Goal: Complete application form: Complete application form

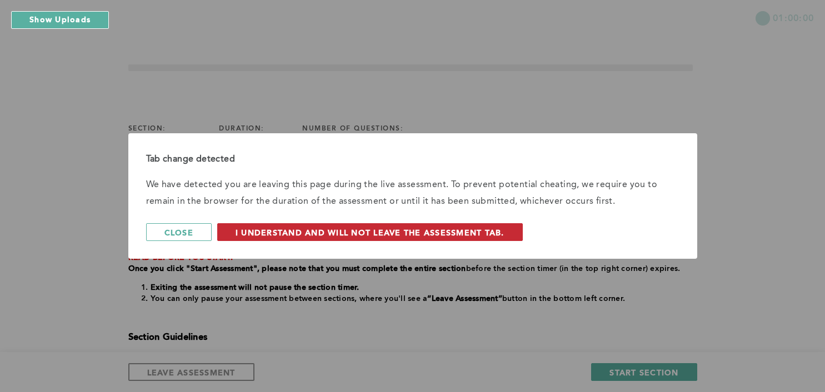
scroll to position [198, 0]
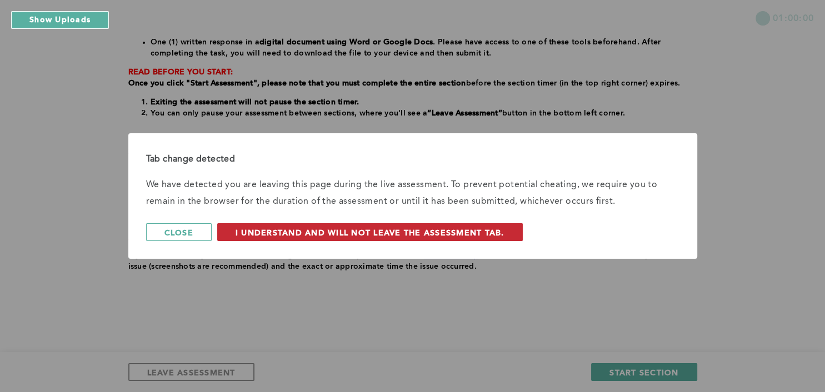
click at [373, 231] on span "I understand and will not leave the assessment tab." at bounding box center [370, 232] width 269 height 11
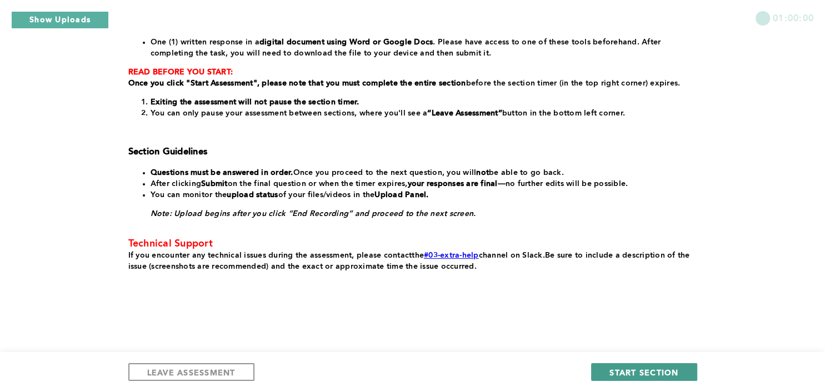
click at [642, 374] on span "START SECTION" at bounding box center [644, 372] width 69 height 11
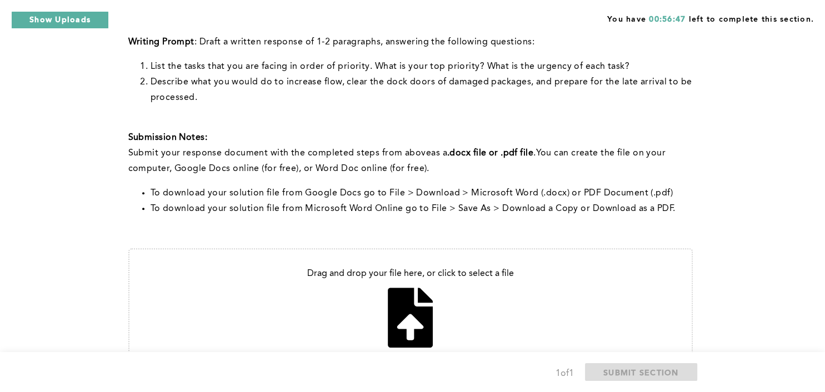
scroll to position [400, 0]
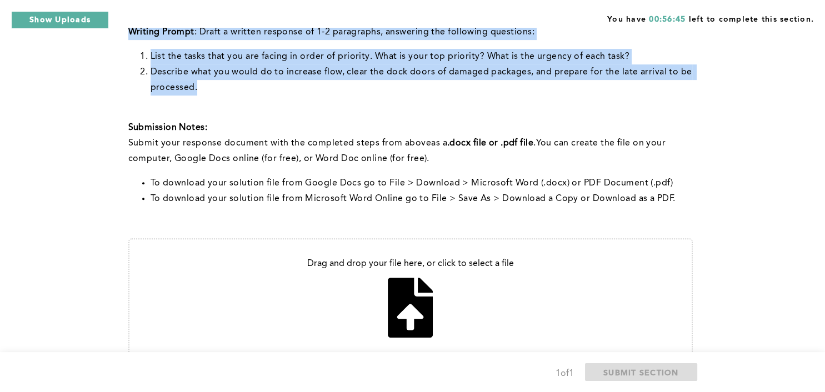
drag, startPoint x: 126, startPoint y: 136, endPoint x: 220, endPoint y: 92, distance: 103.9
click at [220, 92] on div "You have 00:56:45 left to complete this section. Q1 Context: You are the Lead O…" at bounding box center [412, 23] width 825 height 847
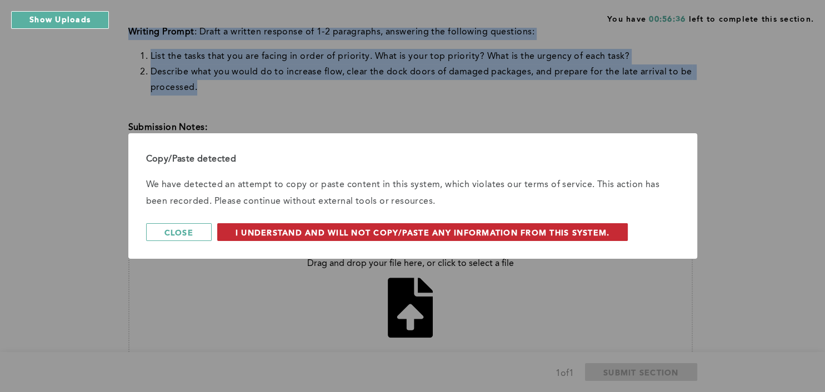
click at [458, 233] on span "I understand and will not copy/paste any information from this system." at bounding box center [423, 232] width 375 height 11
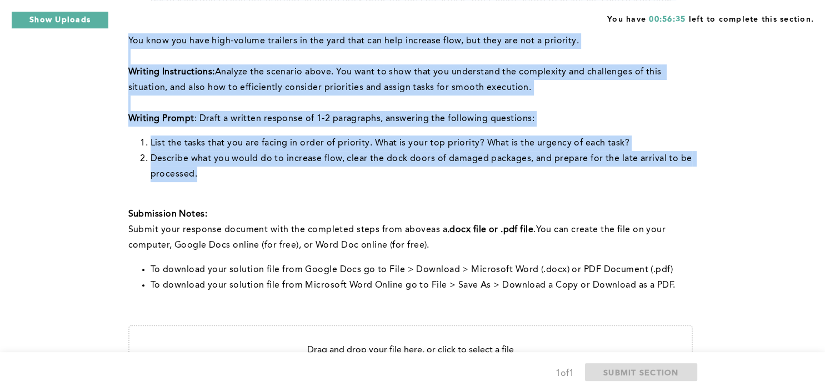
scroll to position [224, 0]
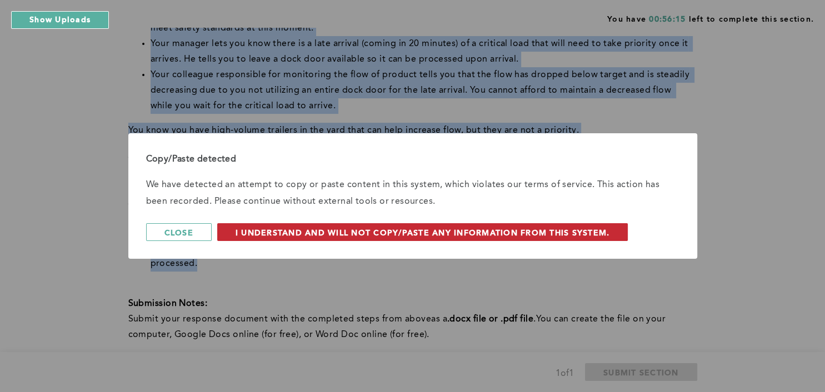
click at [507, 236] on span "I understand and will not copy/paste any information from this system." at bounding box center [423, 232] width 375 height 11
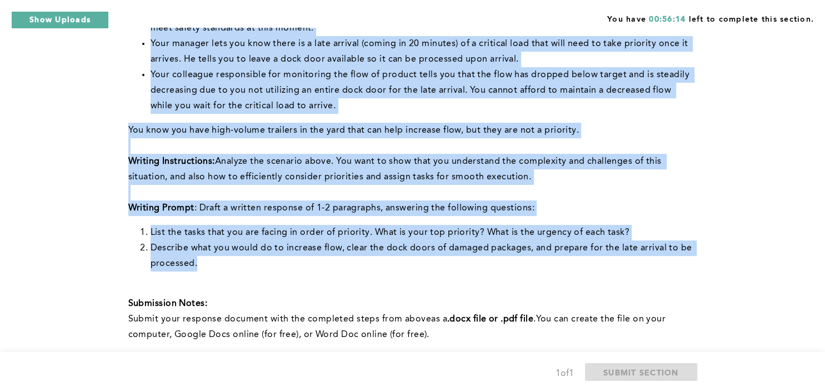
click at [445, 112] on li "Your colleague responsible for monitoring the flow of product tells you that th…" at bounding box center [422, 90] width 542 height 47
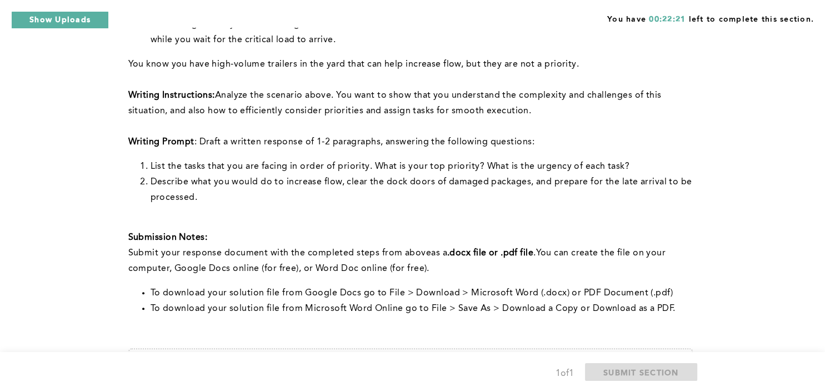
scroll to position [466, 0]
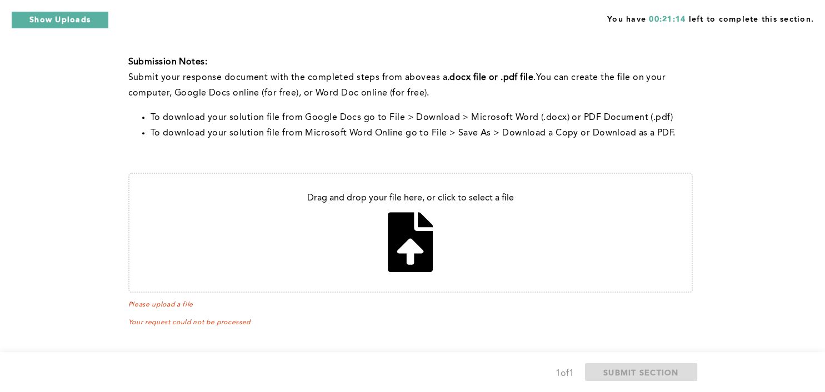
click at [413, 256] on input "file" at bounding box center [410, 233] width 562 height 118
type input "C:\fakepath\Prioritizing Tasks and Managing Urgency My first priority wo.pdf"
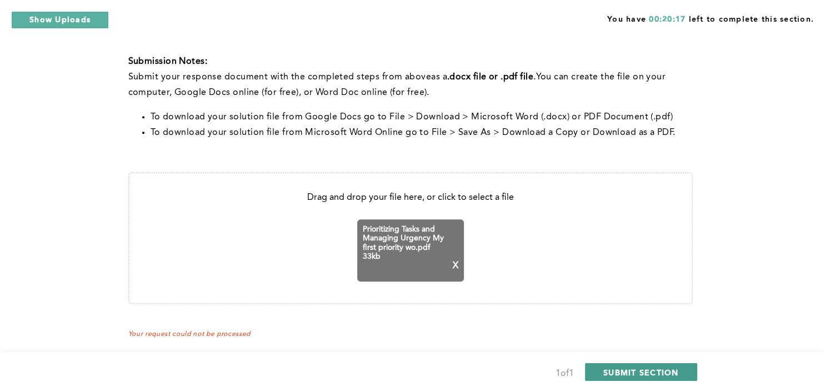
click at [621, 372] on span "SUBMIT SECTION" at bounding box center [641, 372] width 76 height 11
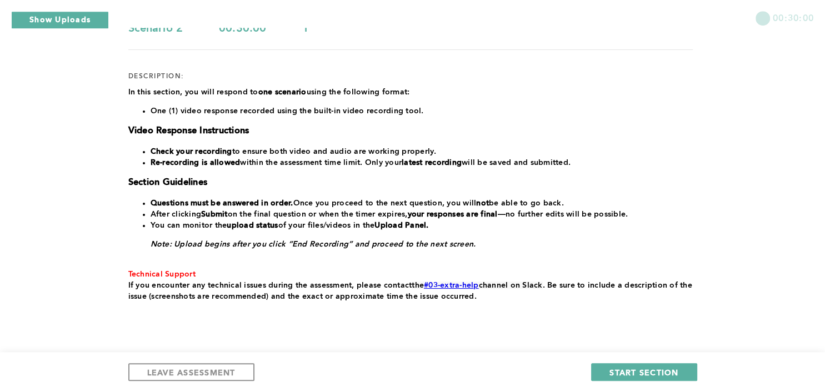
scroll to position [117, 0]
click at [662, 370] on span "START SECTION" at bounding box center [644, 372] width 69 height 11
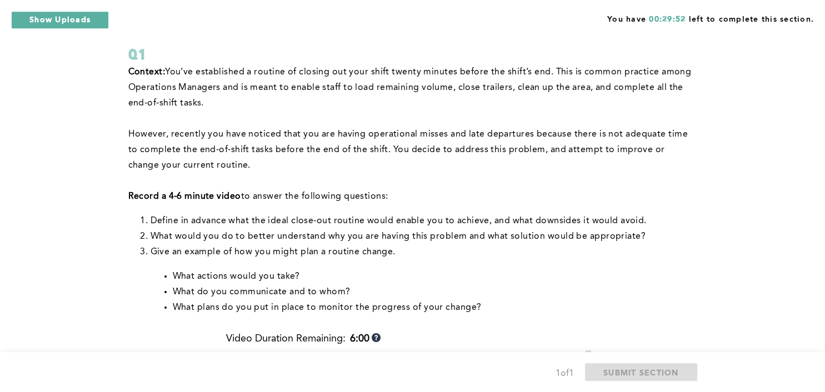
scroll to position [58, 0]
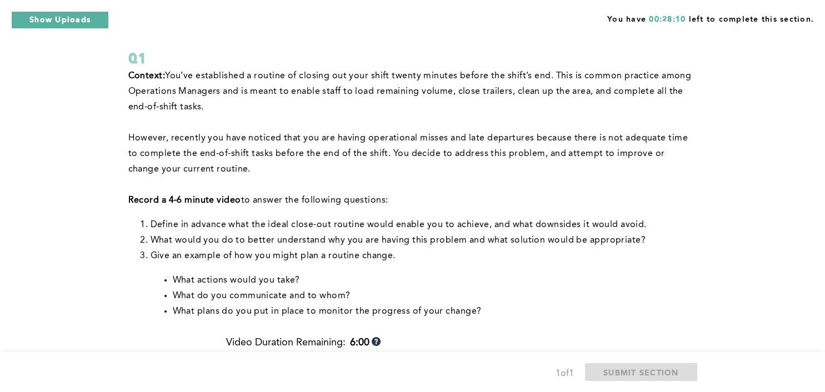
click at [383, 292] on li "What do you communicate and to whom?" at bounding box center [433, 296] width 520 height 16
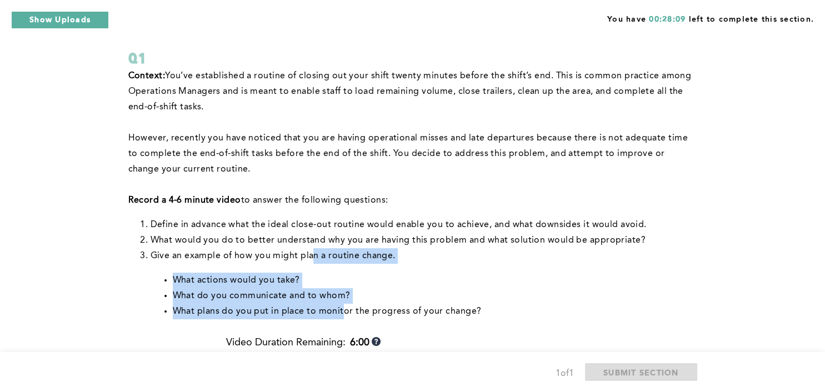
drag, startPoint x: 343, startPoint y: 304, endPoint x: 312, endPoint y: 268, distance: 48.1
click at [312, 268] on div "Context: You’ve established a routine of closing out your shift twenty minutes …" at bounding box center [410, 193] width 565 height 251
click at [417, 274] on li "What actions would you take?" at bounding box center [433, 281] width 520 height 16
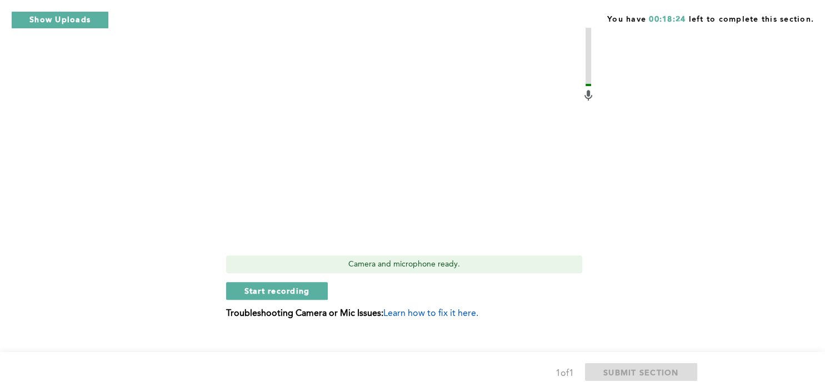
scroll to position [447, 0]
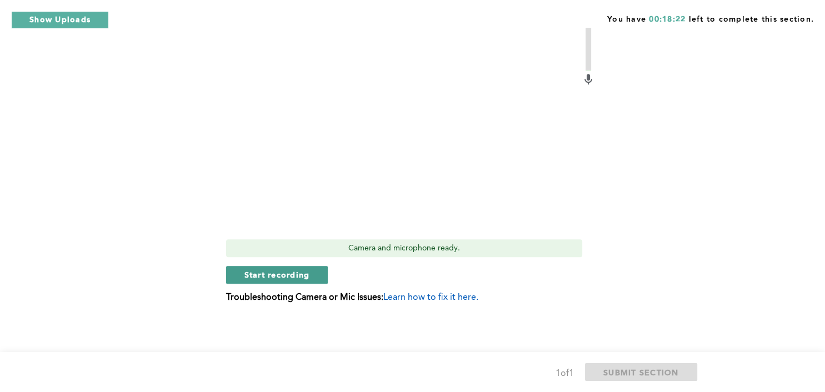
click at [277, 276] on span "Start recording" at bounding box center [277, 274] width 66 height 11
click at [291, 274] on span "Stop recording" at bounding box center [276, 274] width 65 height 11
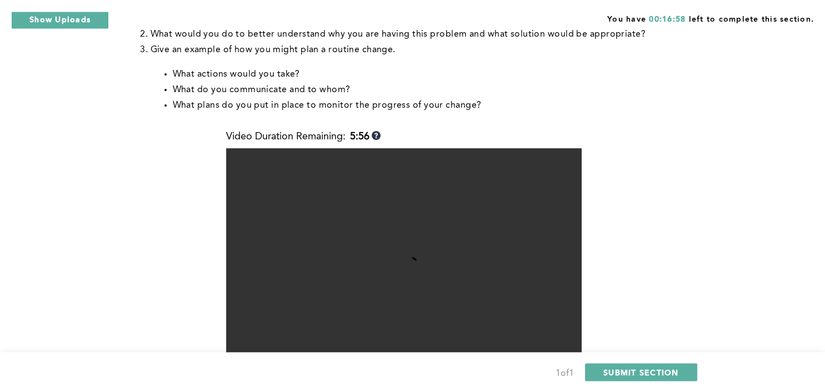
scroll to position [388, 0]
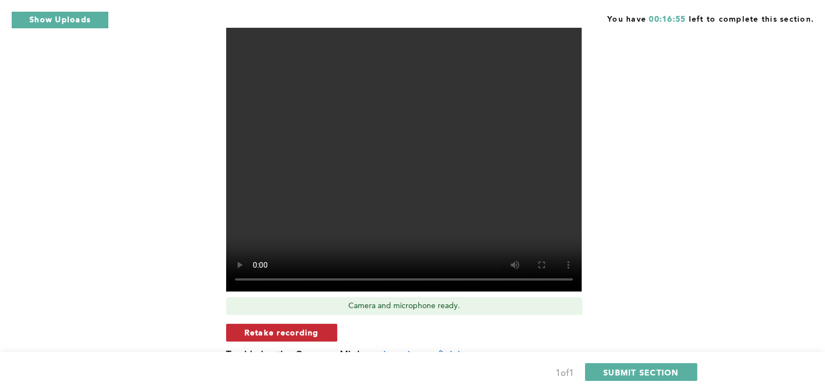
click at [299, 333] on span "Retake recording" at bounding box center [281, 332] width 74 height 11
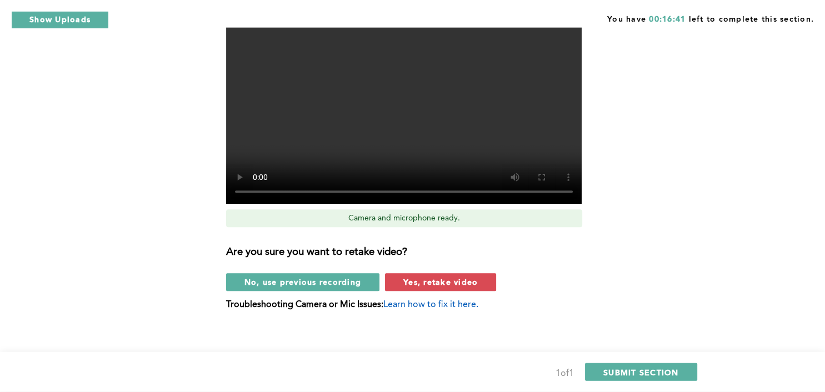
scroll to position [483, 0]
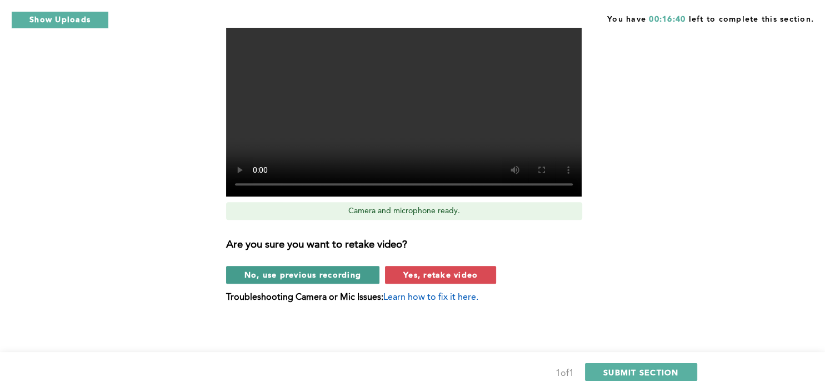
click at [325, 272] on span "No, use previous recording" at bounding box center [302, 274] width 117 height 11
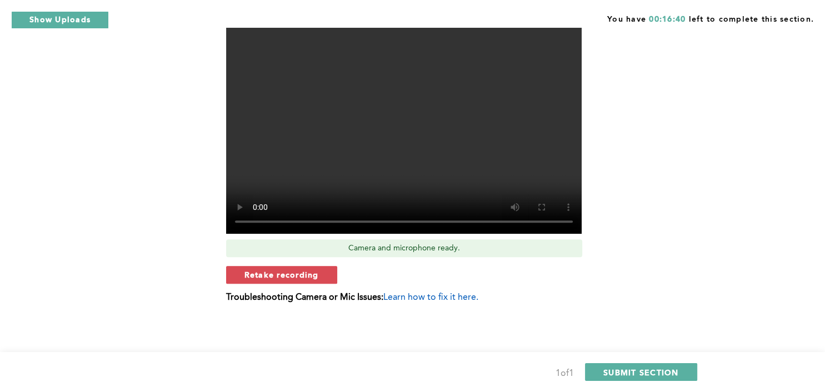
scroll to position [447, 0]
click at [293, 278] on span "Retake recording" at bounding box center [281, 274] width 74 height 11
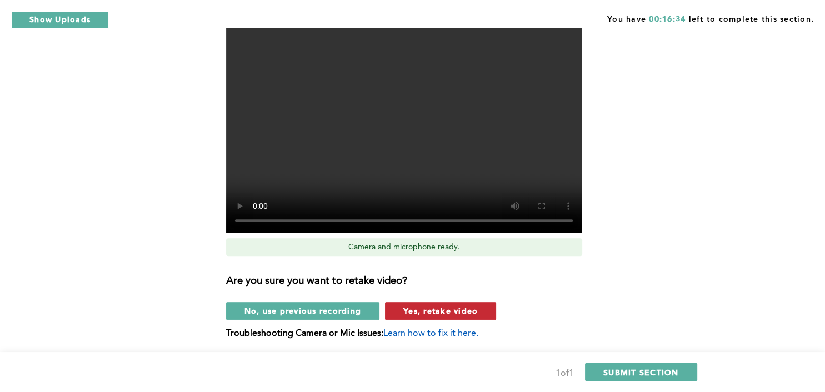
click at [452, 312] on span "Yes, retake video" at bounding box center [440, 311] width 74 height 11
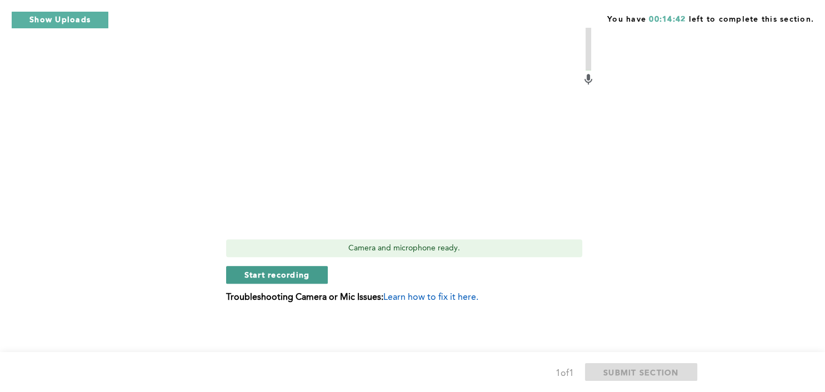
click at [284, 273] on span "Start recording" at bounding box center [277, 274] width 66 height 11
click at [284, 273] on span "Stop recording" at bounding box center [276, 274] width 65 height 11
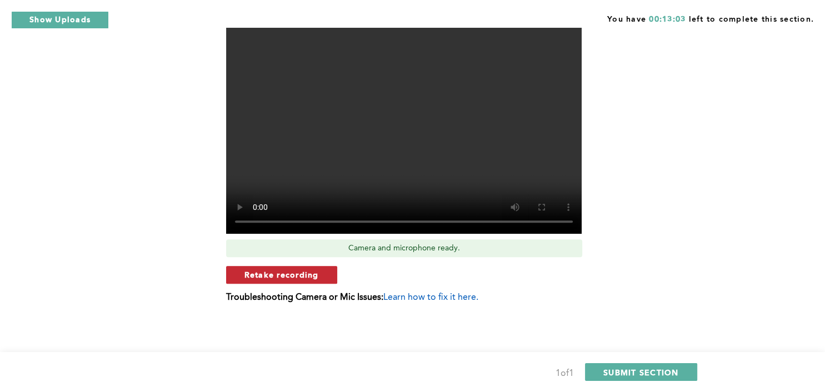
click at [279, 274] on span "Retake recording" at bounding box center [281, 274] width 74 height 11
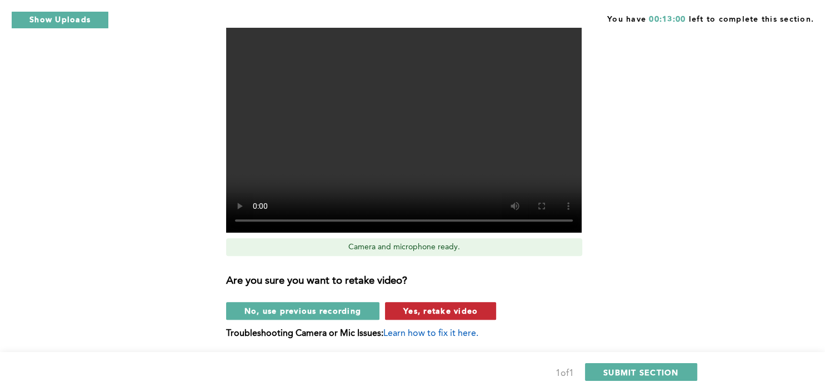
click at [435, 310] on span "Yes, retake video" at bounding box center [440, 311] width 74 height 11
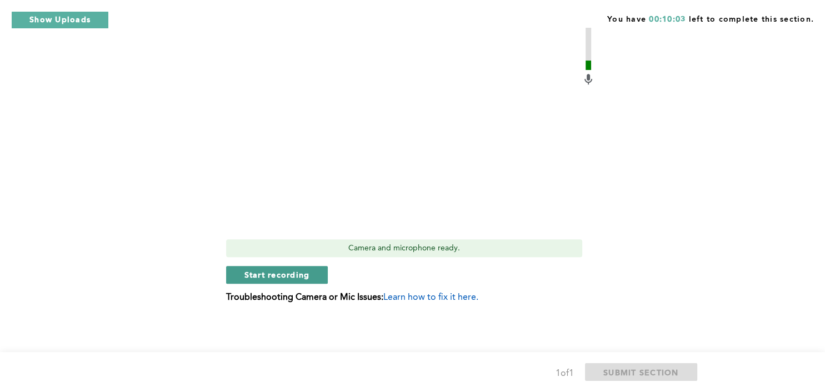
click at [278, 271] on span "Start recording" at bounding box center [277, 274] width 66 height 11
click at [281, 269] on span "Stop recording" at bounding box center [276, 274] width 65 height 11
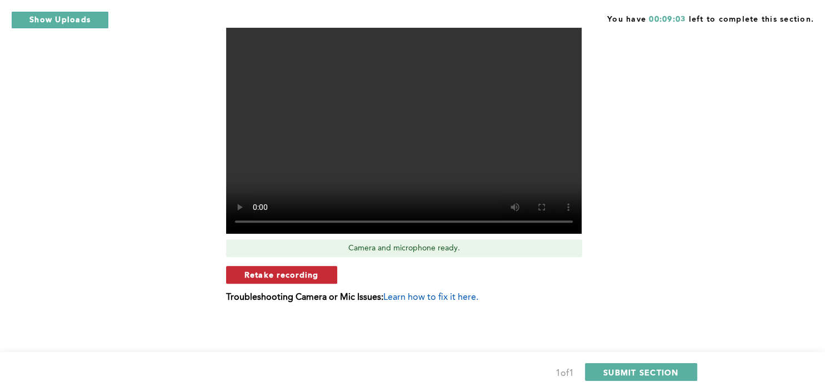
click at [292, 275] on span "Retake recording" at bounding box center [281, 274] width 74 height 11
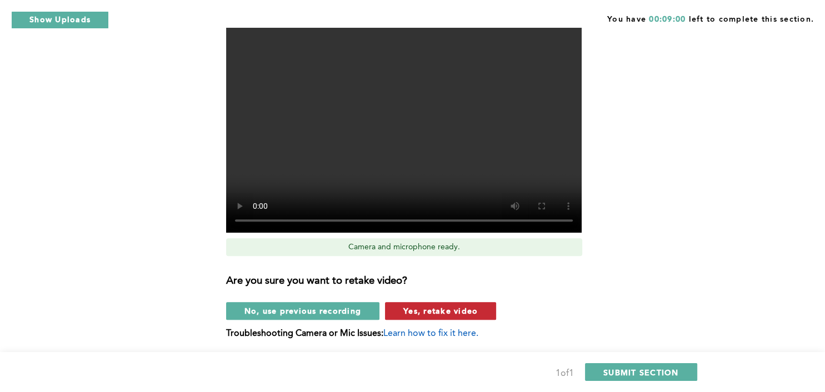
click at [467, 312] on span "Yes, retake video" at bounding box center [440, 311] width 74 height 11
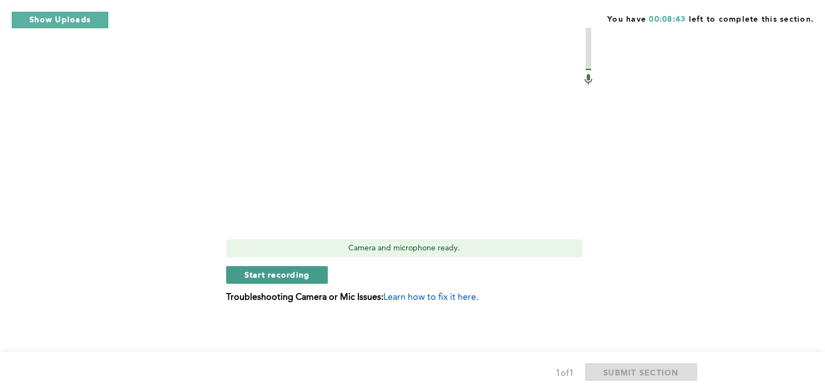
click at [266, 272] on span "Start recording" at bounding box center [277, 274] width 66 height 11
click at [286, 272] on span "Stop recording" at bounding box center [276, 274] width 65 height 11
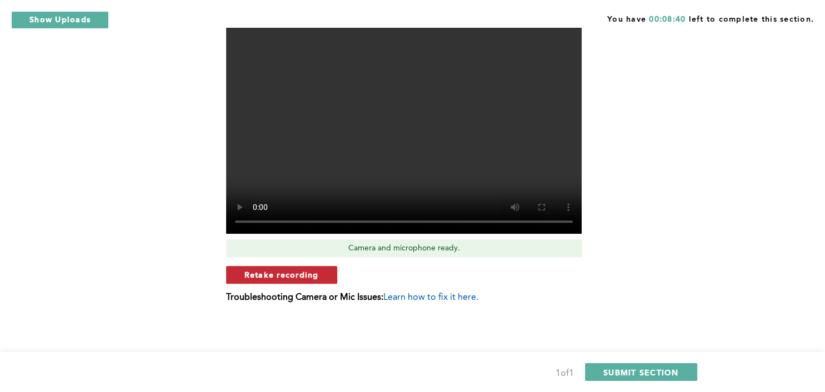
click at [288, 272] on span "Retake recording" at bounding box center [281, 274] width 74 height 11
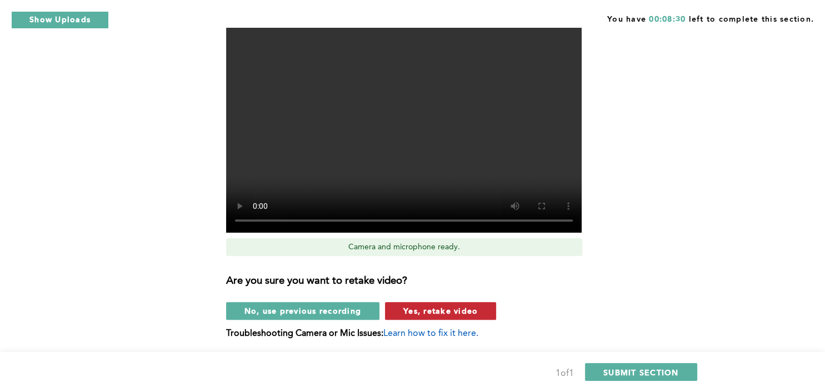
click at [459, 307] on span "Yes, retake video" at bounding box center [440, 311] width 74 height 11
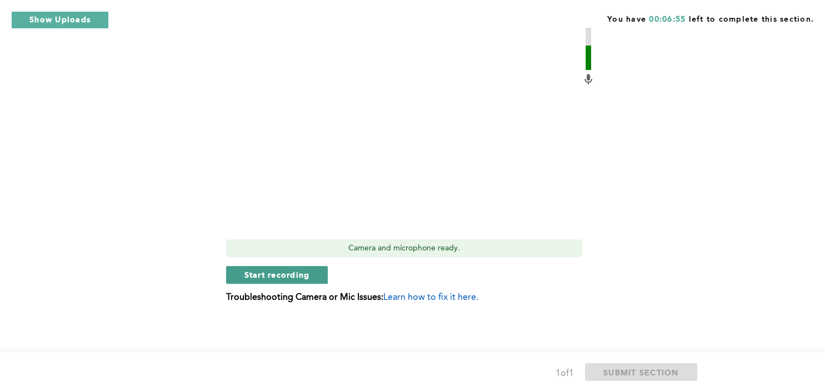
click at [296, 272] on span "Start recording" at bounding box center [277, 274] width 66 height 11
click at [288, 276] on span "Stop recording" at bounding box center [276, 274] width 65 height 11
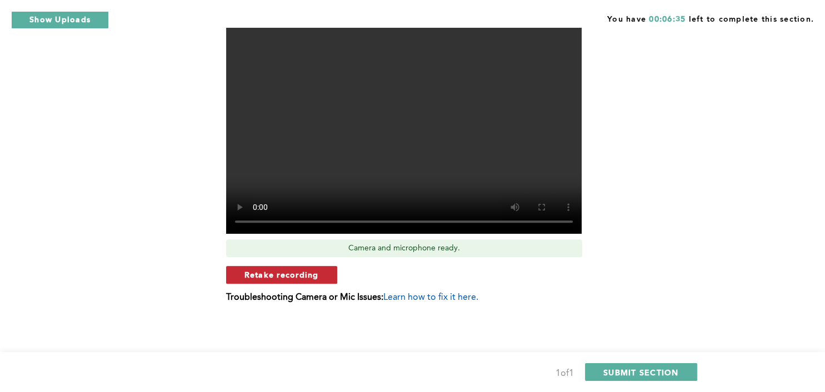
click at [308, 273] on span "Retake recording" at bounding box center [281, 274] width 74 height 11
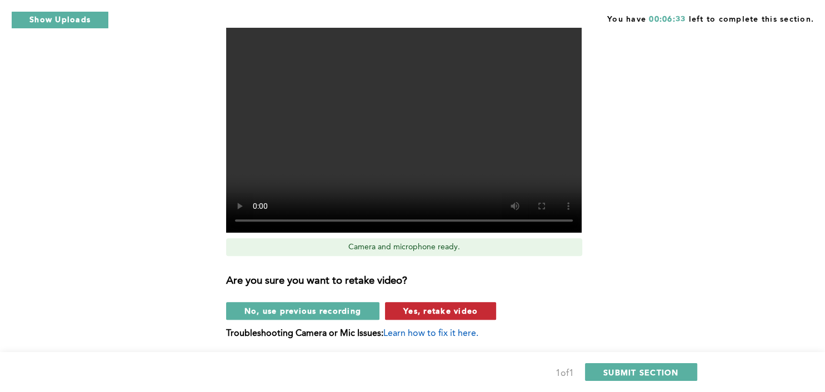
click at [448, 308] on span "Yes, retake video" at bounding box center [440, 311] width 74 height 11
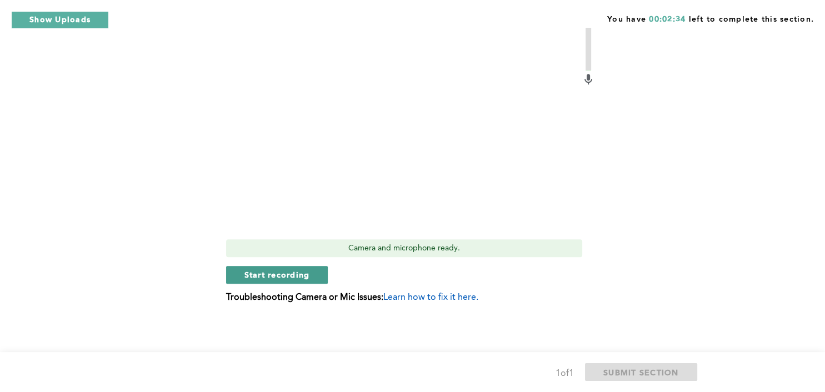
click at [302, 276] on span "Start recording" at bounding box center [277, 274] width 66 height 11
click at [282, 271] on span "Stop recording" at bounding box center [276, 274] width 65 height 11
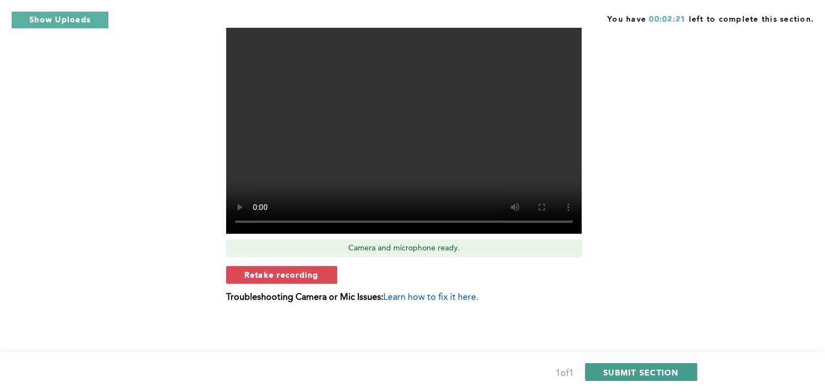
click at [634, 368] on span "SUBMIT SECTION" at bounding box center [641, 372] width 76 height 11
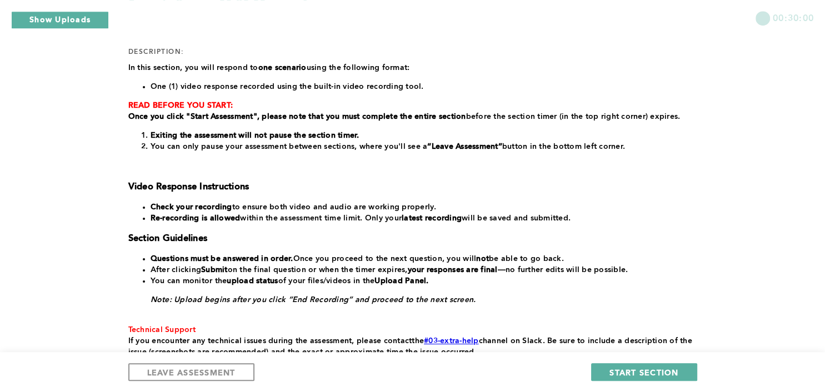
scroll to position [58, 0]
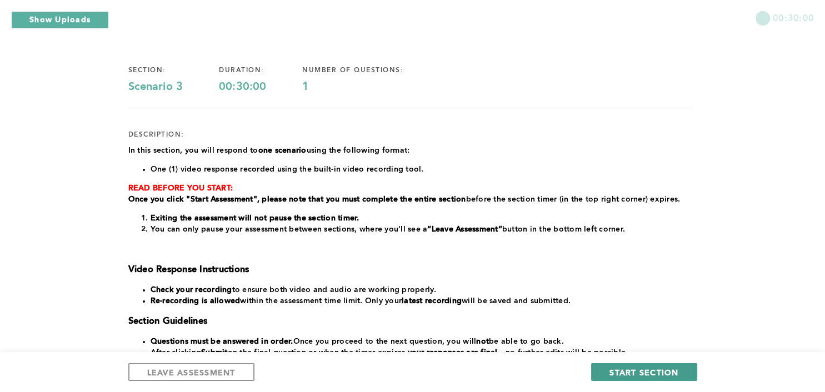
click at [661, 366] on button "START SECTION" at bounding box center [644, 372] width 106 height 18
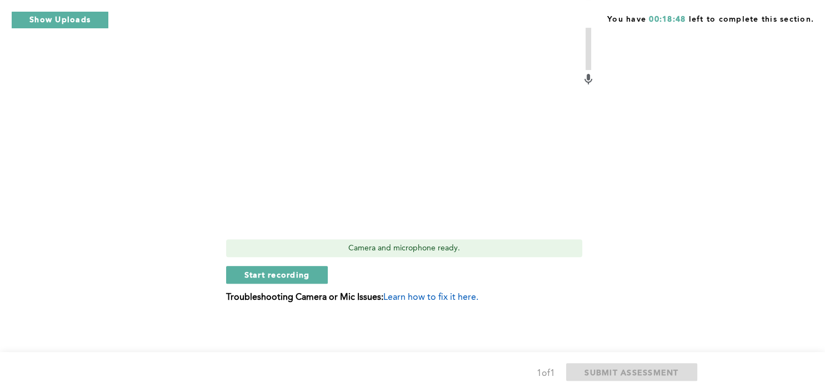
scroll to position [393, 0]
click at [302, 277] on span "Start recording" at bounding box center [277, 274] width 66 height 11
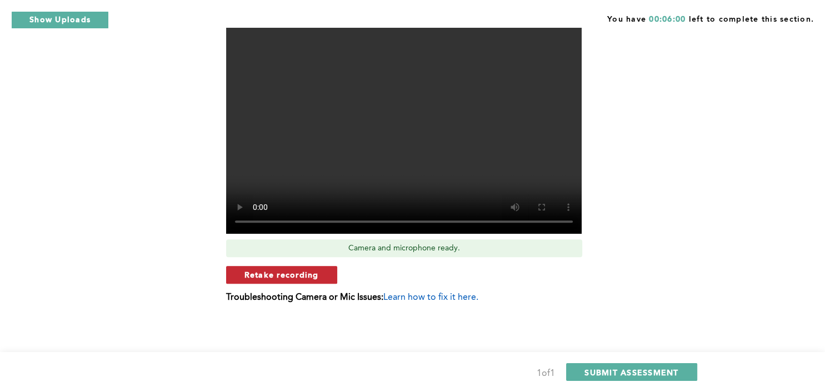
click at [318, 275] on span "Retake recording" at bounding box center [281, 274] width 74 height 11
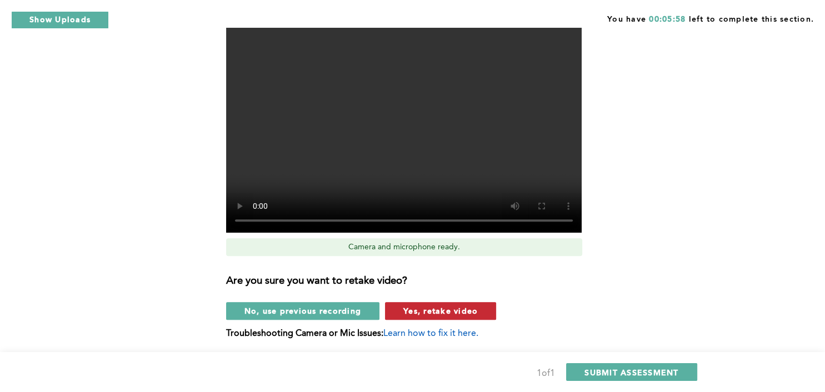
click at [461, 316] on span "Yes, retake video" at bounding box center [440, 311] width 74 height 11
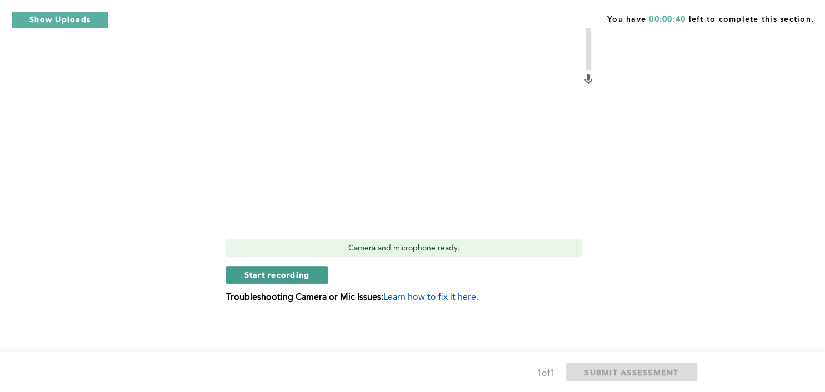
click at [273, 274] on span "Start recording" at bounding box center [277, 274] width 66 height 11
click at [293, 277] on span "Stop recording" at bounding box center [276, 274] width 65 height 11
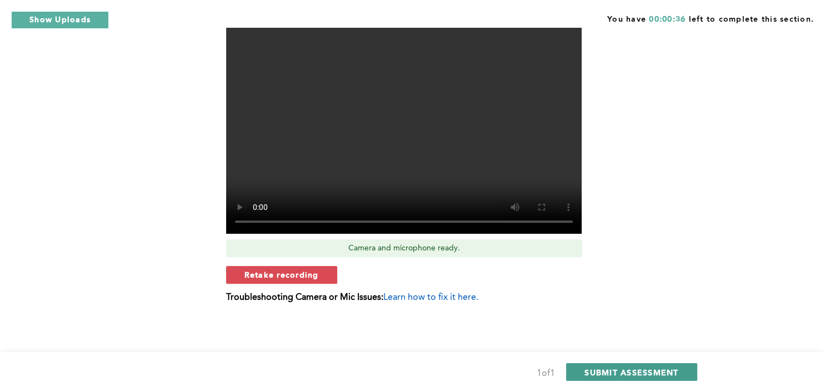
click at [605, 368] on span "SUBMIT ASSESSMENT" at bounding box center [632, 372] width 94 height 11
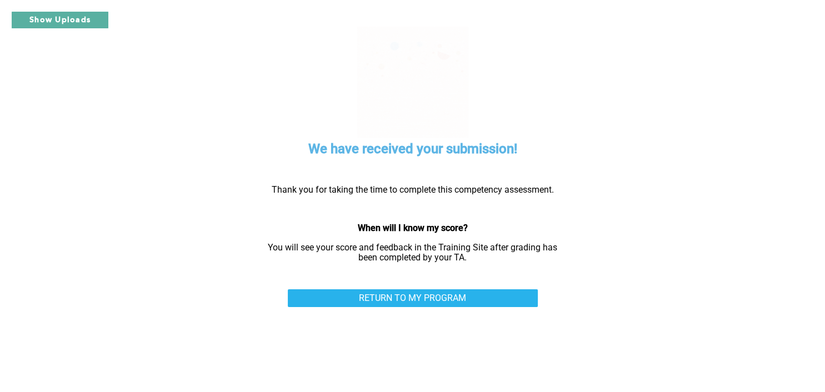
click at [466, 307] on div "RETURN TO MY PROGRAM" at bounding box center [413, 307] width 250 height 36
click at [432, 296] on link "RETURN TO MY PROGRAM" at bounding box center [413, 298] width 250 height 18
